Goal: Navigation & Orientation: Find specific page/section

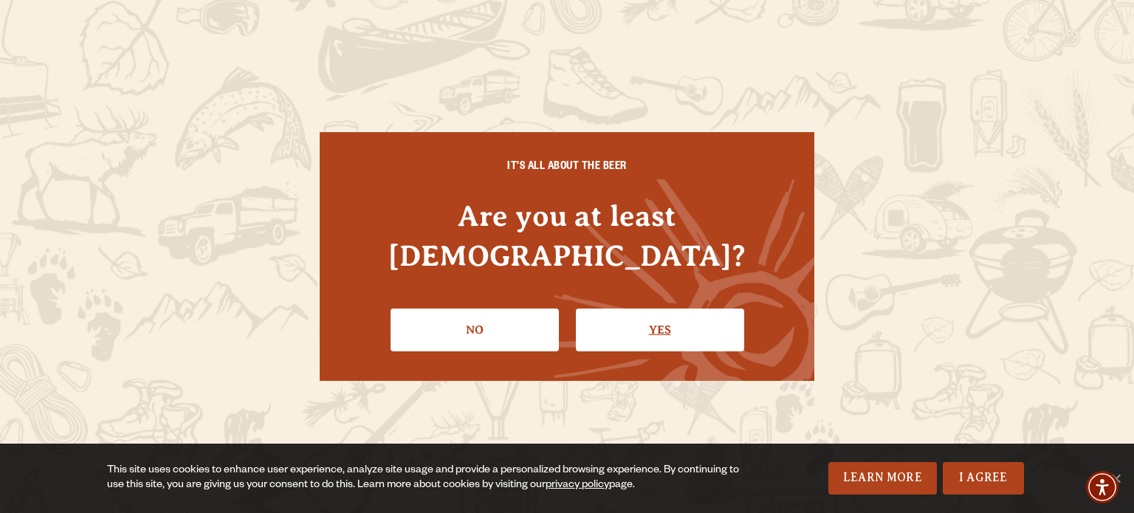
click at [697, 309] on link "Yes" at bounding box center [660, 330] width 168 height 43
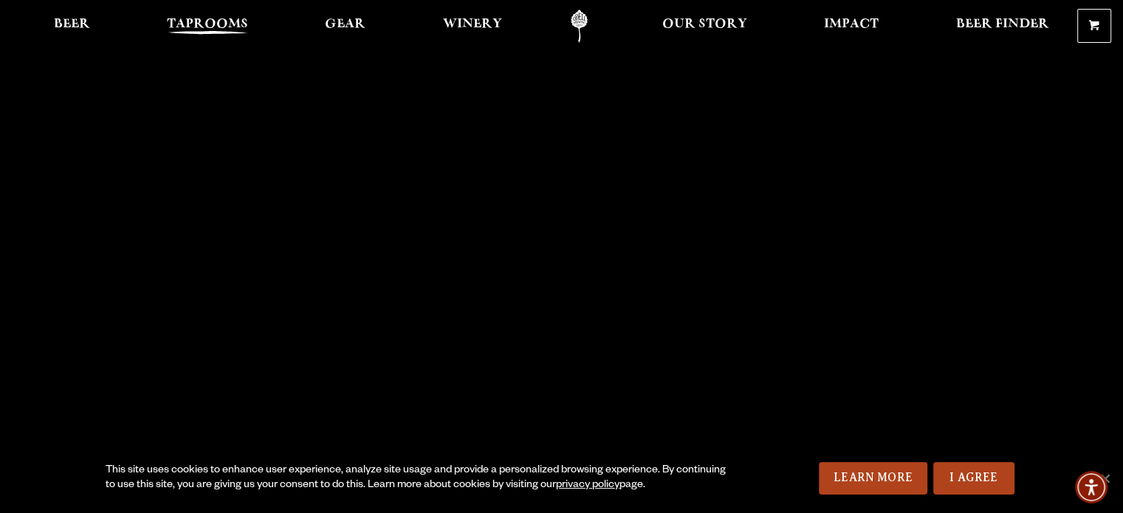
click at [209, 29] on span "Taprooms" at bounding box center [207, 24] width 81 height 12
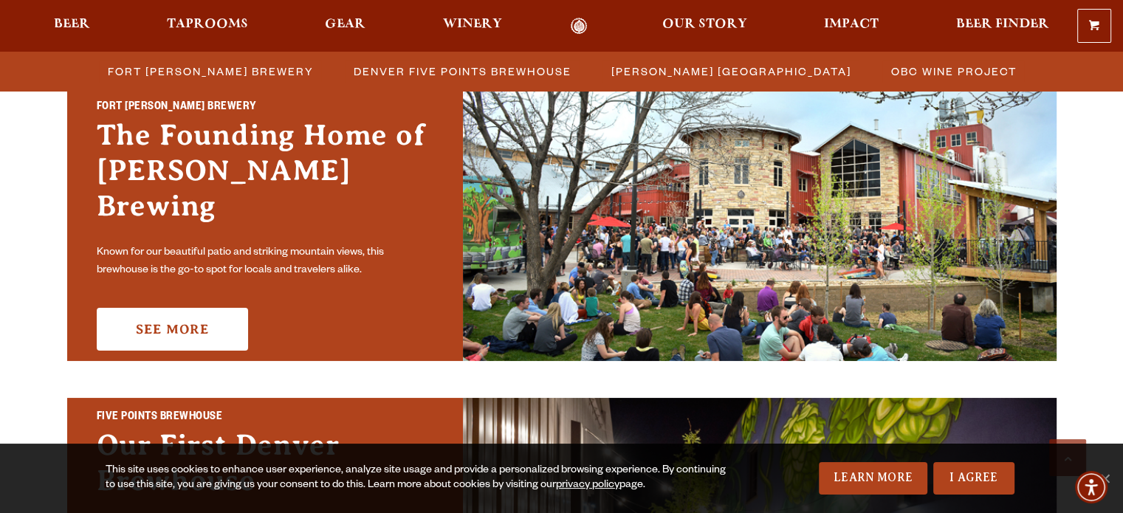
scroll to position [443, 0]
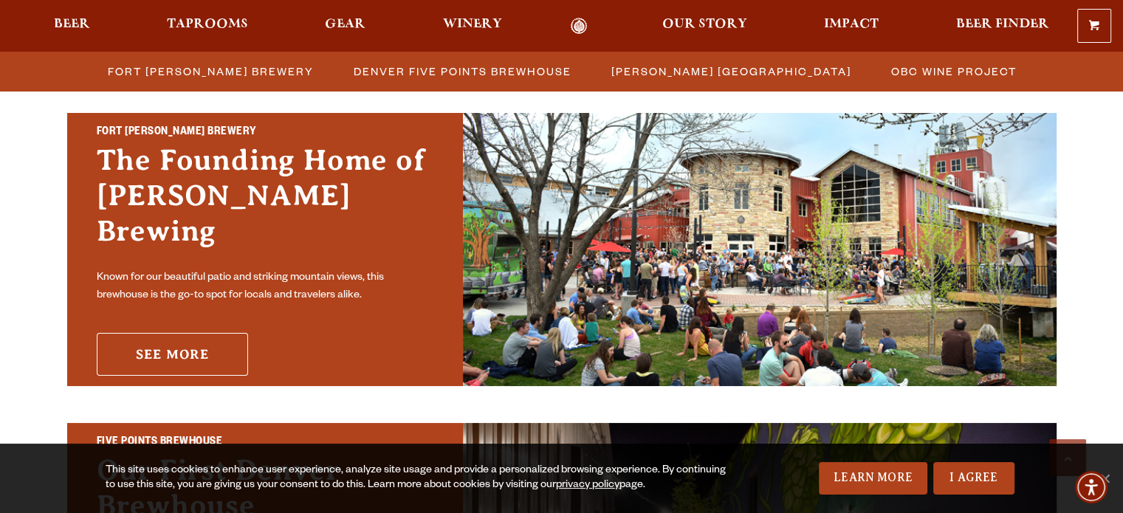
click at [200, 333] on link "See More" at bounding box center [172, 354] width 151 height 43
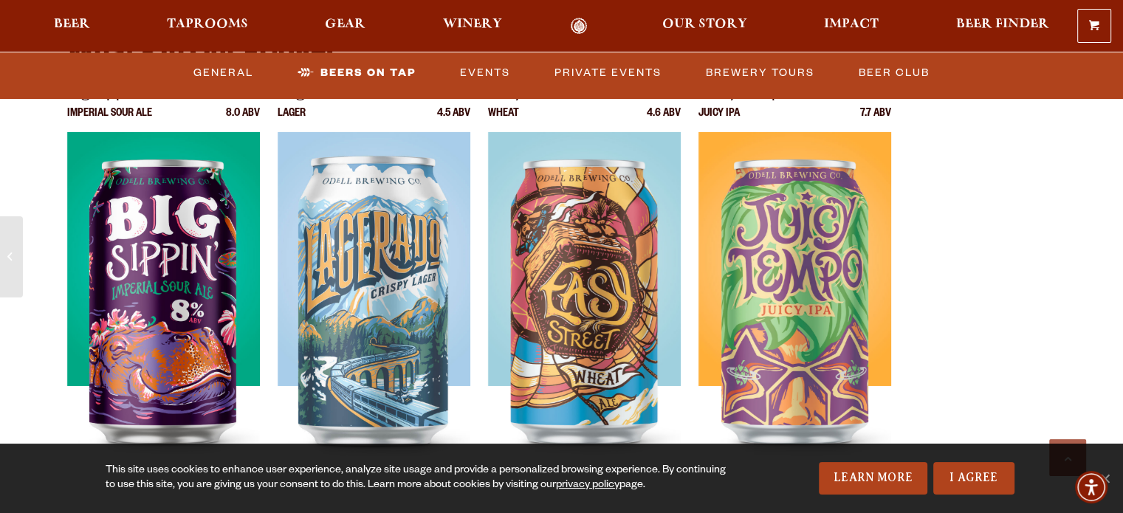
scroll to position [4874, 0]
